Goal: Information Seeking & Learning: Learn about a topic

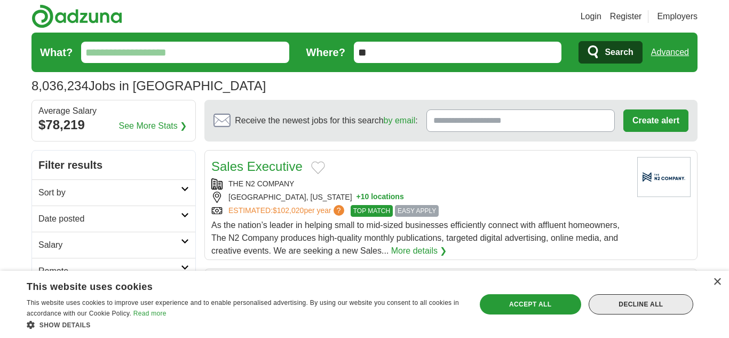
click at [639, 310] on div "Decline all" at bounding box center [640, 304] width 105 height 20
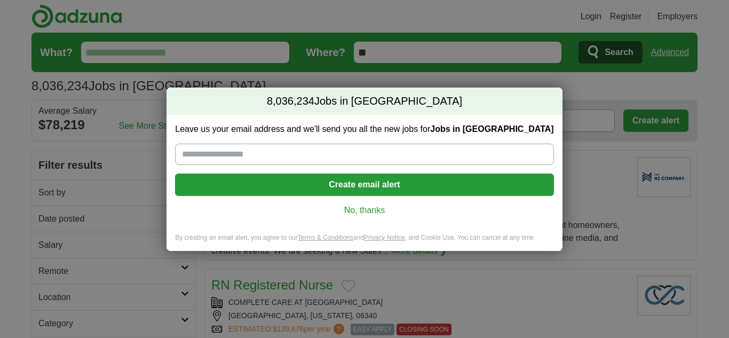
click at [365, 211] on link "No, thanks" at bounding box center [363, 210] width 361 height 12
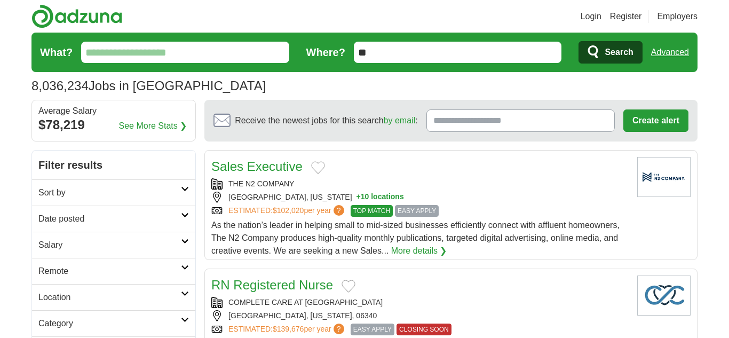
click at [141, 57] on input "What?" at bounding box center [185, 52] width 208 height 21
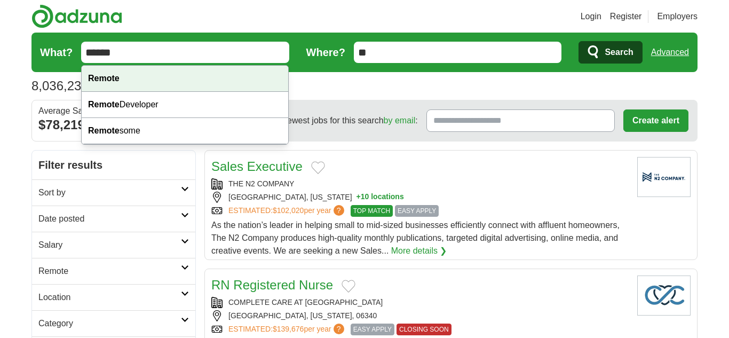
click at [116, 76] on strong "Remote" at bounding box center [103, 78] width 31 height 9
type input "******"
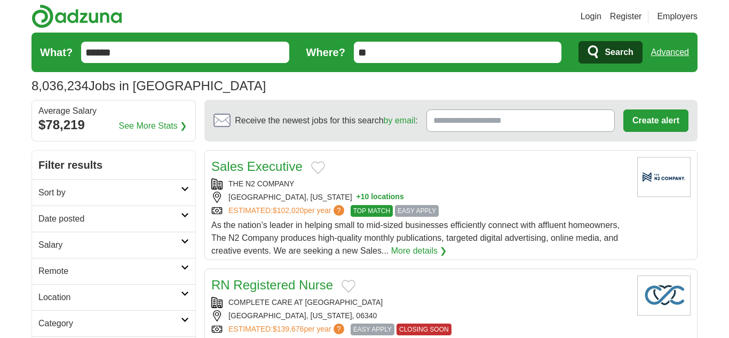
click at [604, 53] on span "Search" at bounding box center [618, 52] width 28 height 21
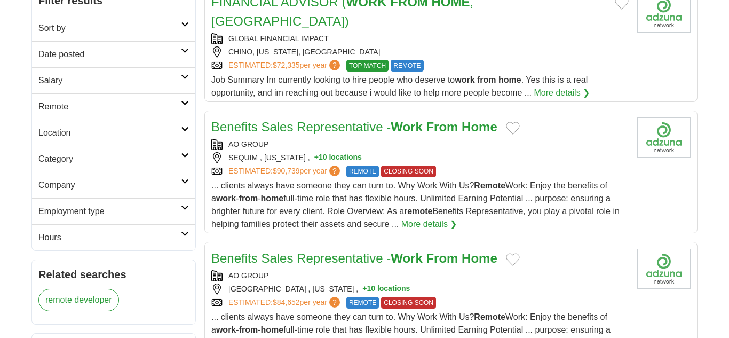
scroll to position [127, 0]
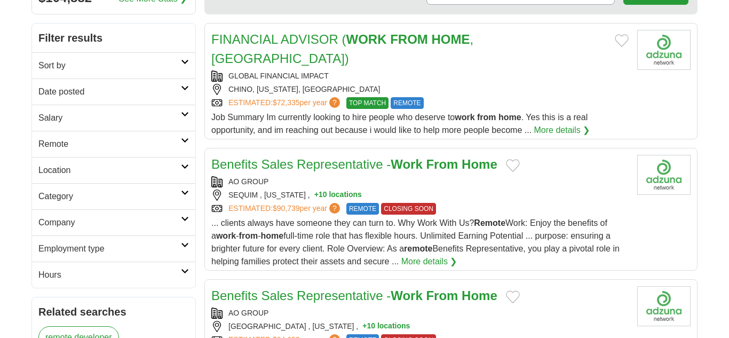
click at [103, 68] on h2 "Sort by" at bounding box center [109, 65] width 142 height 13
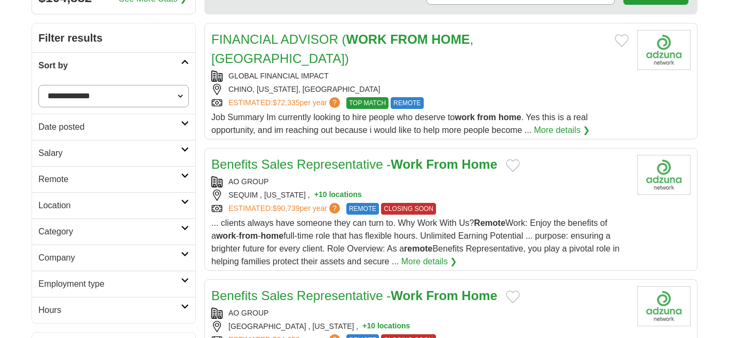
click at [103, 68] on h2 "Sort by" at bounding box center [109, 65] width 142 height 13
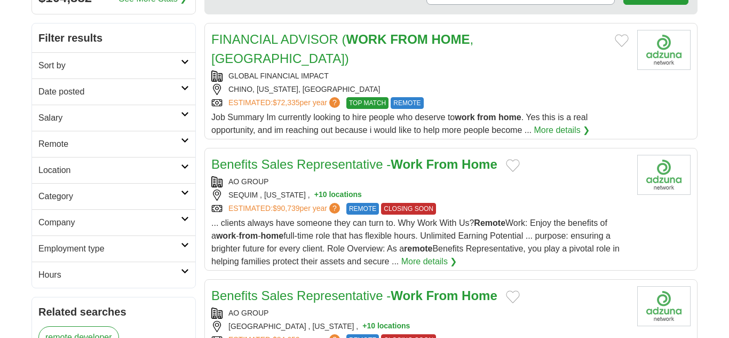
click at [106, 95] on h2 "Date posted" at bounding box center [109, 91] width 142 height 13
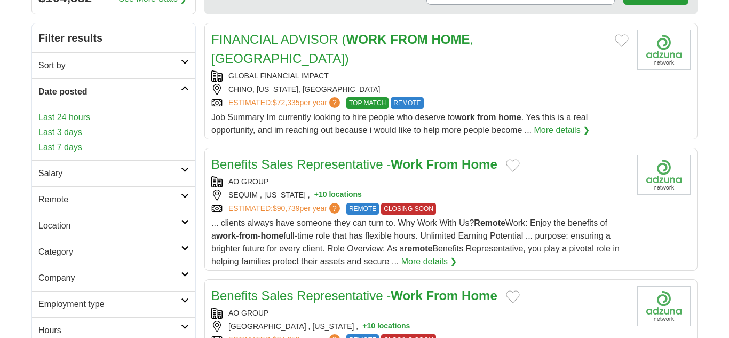
click at [64, 119] on link "Last 24 hours" at bounding box center [113, 117] width 150 height 13
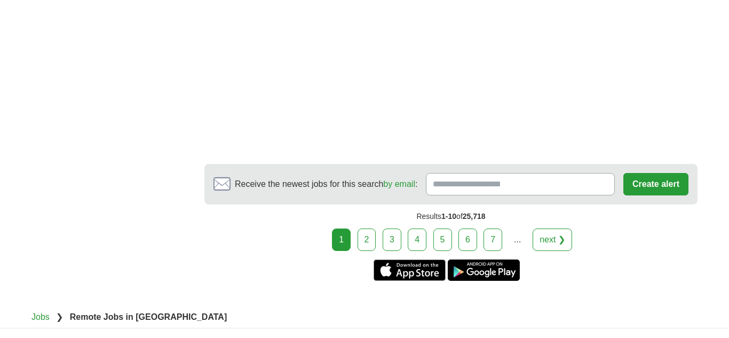
scroll to position [2019, 0]
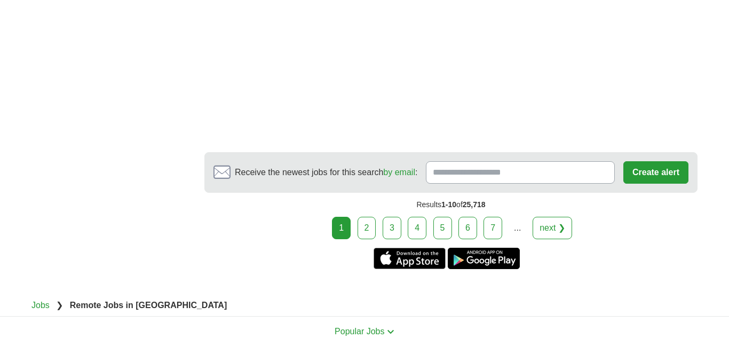
click at [549, 231] on link "next ❯" at bounding box center [551, 228] width 39 height 22
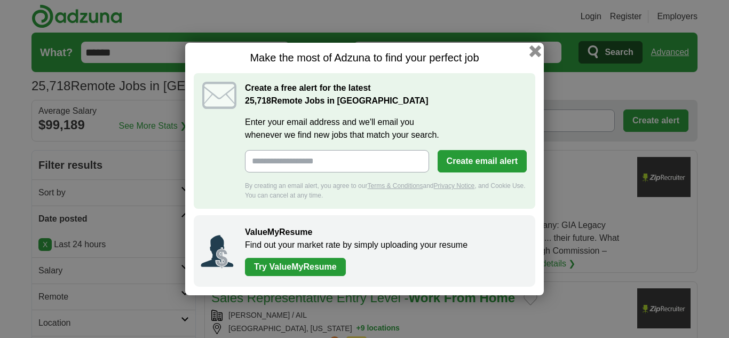
click at [534, 51] on button "button" at bounding box center [535, 51] width 12 height 12
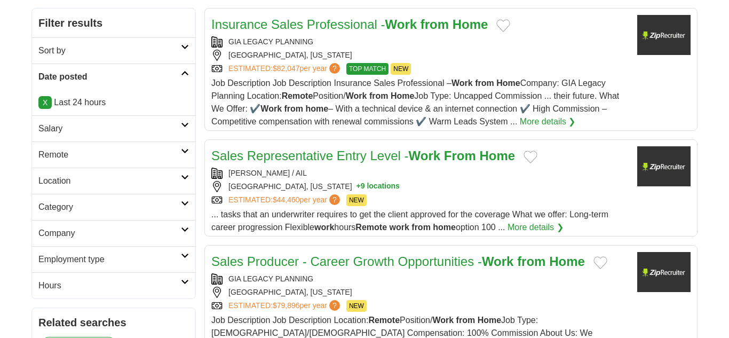
scroll to position [163, 0]
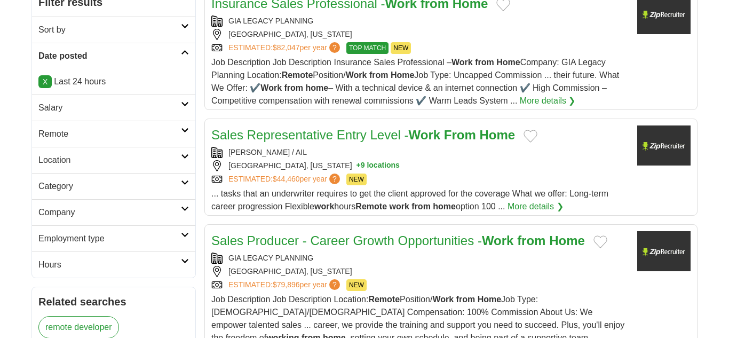
click at [134, 185] on h2 "Category" at bounding box center [109, 186] width 142 height 13
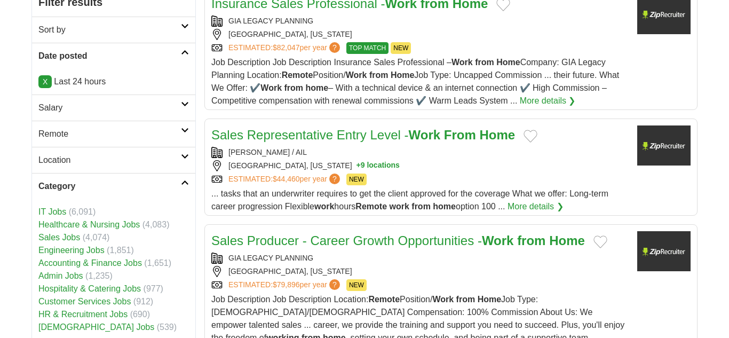
click at [95, 301] on link "Customer Services Jobs" at bounding box center [84, 301] width 92 height 9
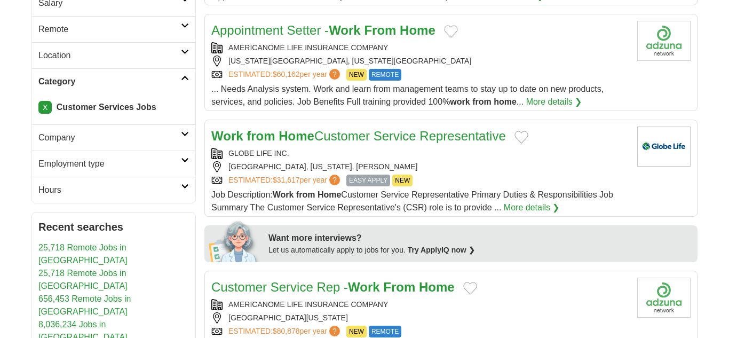
scroll to position [273, 0]
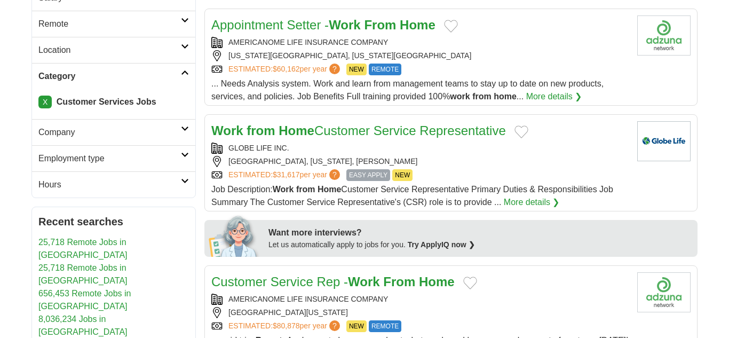
click at [93, 52] on h2 "Location" at bounding box center [109, 50] width 142 height 13
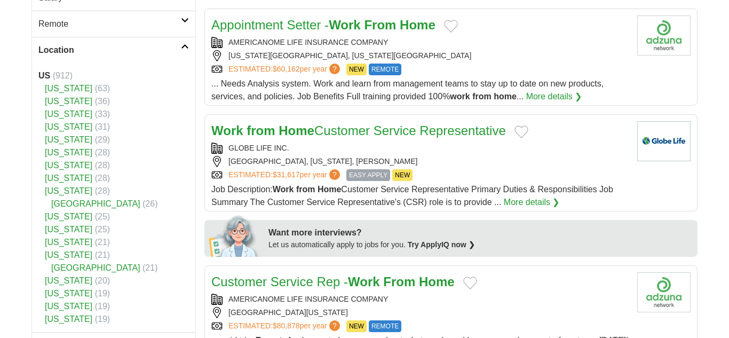
click at [71, 309] on link "[US_STATE]" at bounding box center [68, 305] width 47 height 9
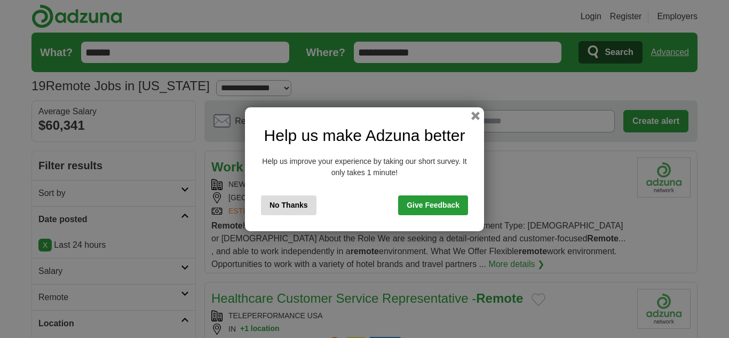
click at [290, 205] on button "No Thanks" at bounding box center [288, 205] width 55 height 20
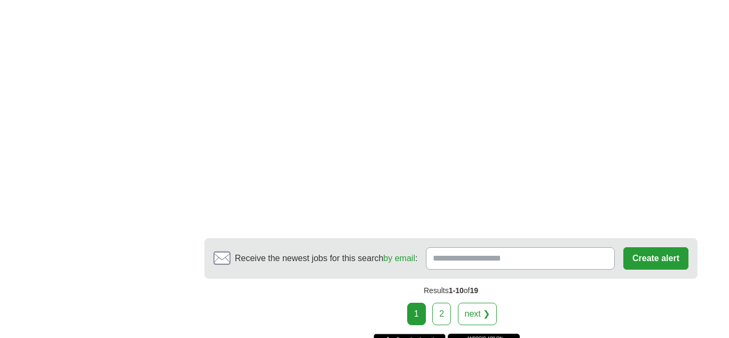
scroll to position [1829, 0]
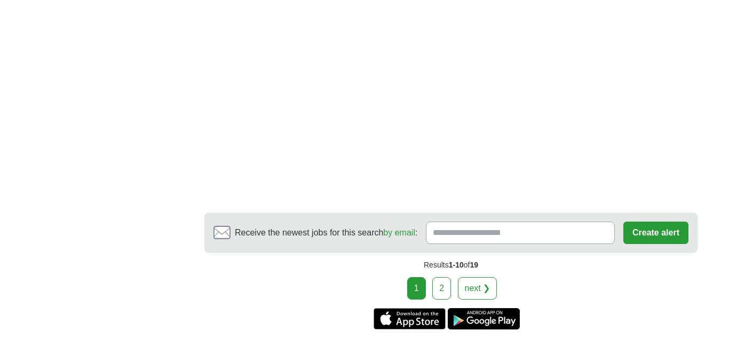
click at [442, 277] on link "2" at bounding box center [441, 288] width 19 height 22
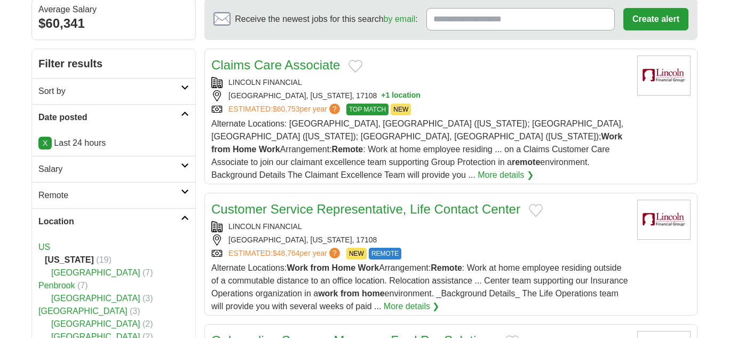
scroll to position [108, 0]
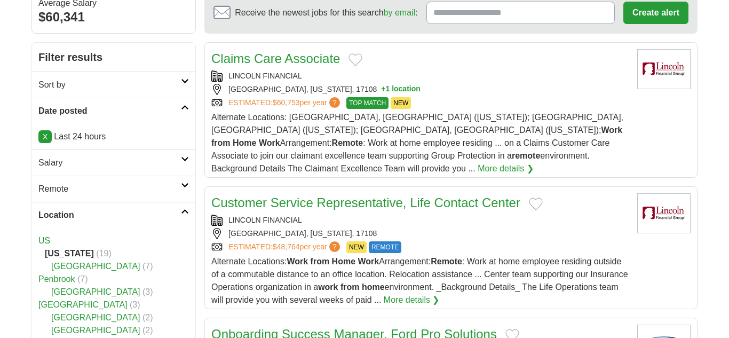
click at [335, 195] on link "Customer Service Representative, Life Contact Center" at bounding box center [365, 202] width 309 height 14
click at [292, 60] on link "Claims Care Associate" at bounding box center [275, 58] width 129 height 14
